Goal: Contribute content: Contribute content

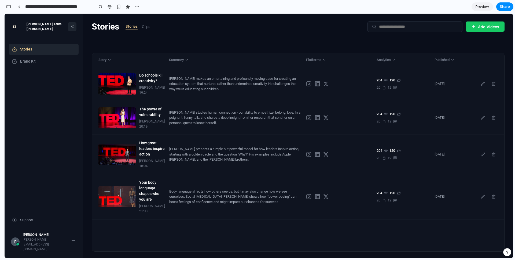
scroll to position [3690, 0]
click at [193, 32] on div "Stories Stories Clips Add Videos" at bounding box center [298, 26] width 413 height 13
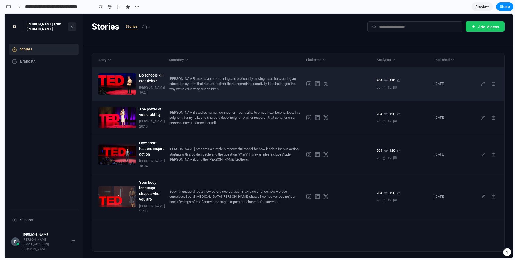
click at [200, 75] on div "Do schools kill creativity? [PERSON_NAME] 19:24 [PERSON_NAME] makes an entertai…" at bounding box center [298, 84] width 412 height 34
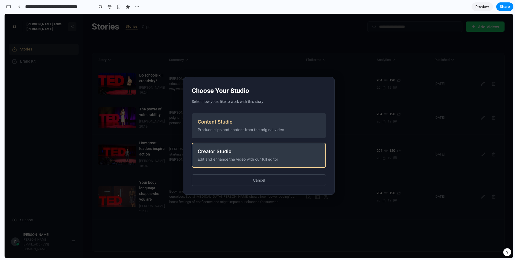
click at [237, 158] on div "Edit and enhance the video with our full editor" at bounding box center [259, 159] width 122 height 6
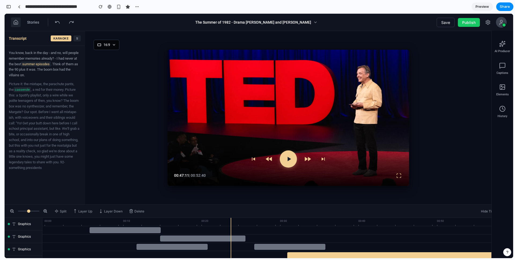
click at [19, 22] on button at bounding box center [16, 22] width 10 height 10
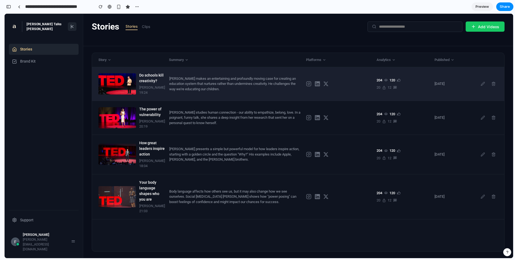
click at [185, 78] on div "Do schools kill creativity? [PERSON_NAME] 19:24 [PERSON_NAME] makes an entertai…" at bounding box center [298, 84] width 412 height 34
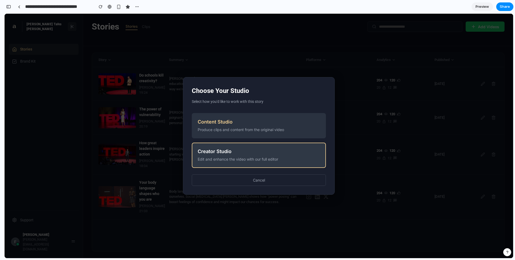
click at [225, 156] on div "Edit and enhance the video with our full editor" at bounding box center [259, 159] width 122 height 6
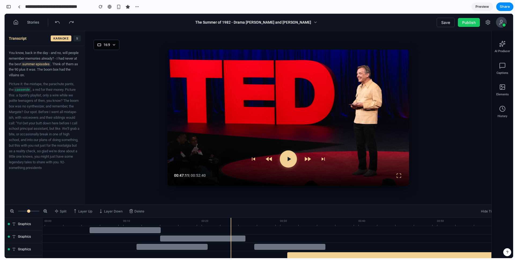
click at [21, 21] on div "Stories" at bounding box center [43, 22] width 65 height 10
click at [17, 21] on icon at bounding box center [15, 22] width 5 height 5
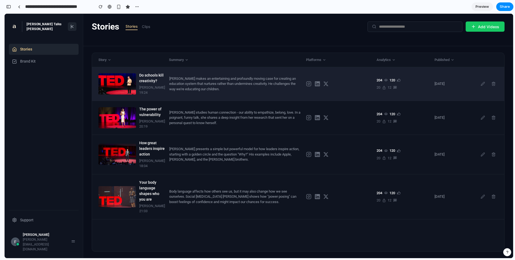
click at [172, 80] on div "[PERSON_NAME] makes an entertaining and profoundly moving case for creating an …" at bounding box center [235, 84] width 133 height 16
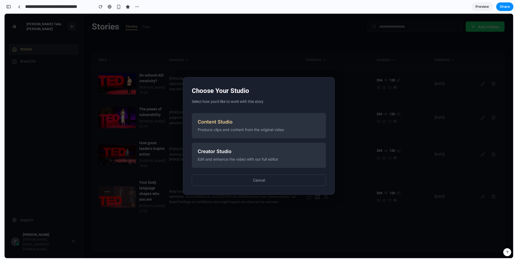
click at [197, 62] on div "Choose Your Studio Select how you'd like to work with this story Content Studio…" at bounding box center [259, 136] width 509 height 244
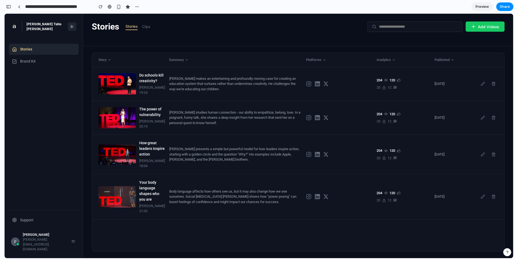
click at [74, 27] on icon at bounding box center [72, 26] width 4 height 4
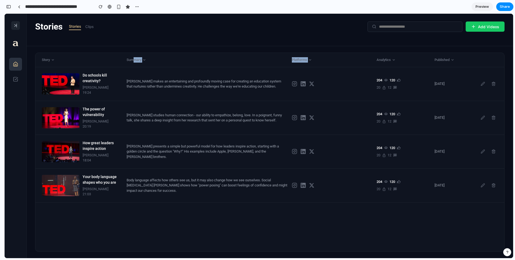
drag, startPoint x: 138, startPoint y: 60, endPoint x: 330, endPoint y: 62, distance: 192.1
click at [330, 62] on div "Story Summary Platforms Analytics Published" at bounding box center [269, 60] width 469 height 14
drag, startPoint x: 330, startPoint y: 62, endPoint x: 319, endPoint y: 62, distance: 11.3
click at [330, 62] on div "Story Summary Platforms Analytics Published" at bounding box center [269, 60] width 469 height 14
drag, startPoint x: 56, startPoint y: 59, endPoint x: 161, endPoint y: 55, distance: 105.2
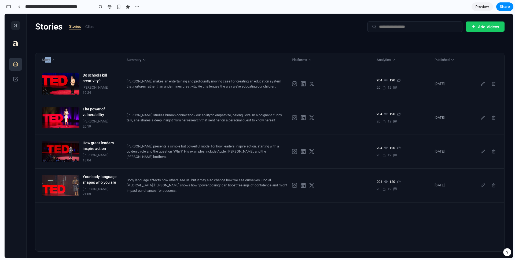
click at [161, 55] on div "Story Summary Platforms Analytics Published" at bounding box center [269, 60] width 469 height 14
drag, startPoint x: 155, startPoint y: 60, endPoint x: 332, endPoint y: 61, distance: 177.0
click at [332, 61] on div "Story Summary Platforms Analytics Published" at bounding box center [269, 60] width 469 height 14
click at [332, 61] on div "Platforms" at bounding box center [332, 59] width 80 height 5
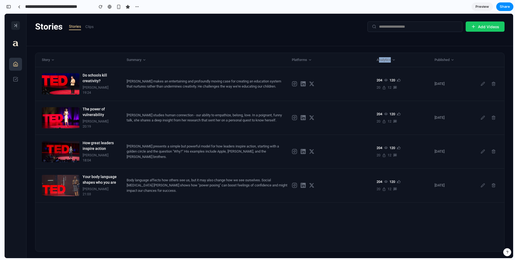
drag, startPoint x: 378, startPoint y: 60, endPoint x: 422, endPoint y: 59, distance: 43.2
click at [422, 59] on div "Analytics" at bounding box center [404, 59] width 54 height 5
drag, startPoint x: 422, startPoint y: 59, endPoint x: 428, endPoint y: 59, distance: 6.7
click at [422, 59] on div "Analytics" at bounding box center [404, 59] width 54 height 5
drag, startPoint x: 446, startPoint y: 59, endPoint x: 47, endPoint y: 61, distance: 398.6
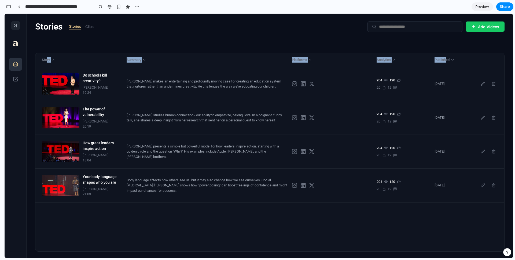
click at [47, 61] on div "Story Summary Platforms Analytics Published" at bounding box center [269, 60] width 469 height 14
click at [42, 60] on div "Story" at bounding box center [82, 59] width 80 height 5
drag, startPoint x: 41, startPoint y: 60, endPoint x: 343, endPoint y: 57, distance: 301.2
click at [343, 57] on div "Story Summary Platforms Analytics Published" at bounding box center [269, 60] width 469 height 14
click at [343, 57] on div "Platforms" at bounding box center [332, 59] width 80 height 5
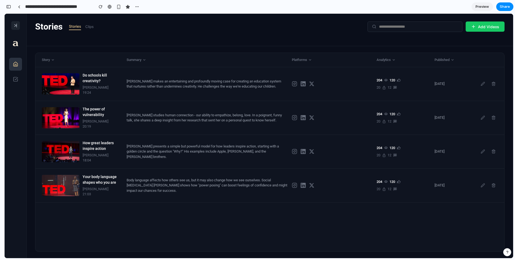
click at [92, 28] on button "Clips" at bounding box center [89, 26] width 8 height 7
click at [15, 25] on line at bounding box center [15, 24] width 2 height 1
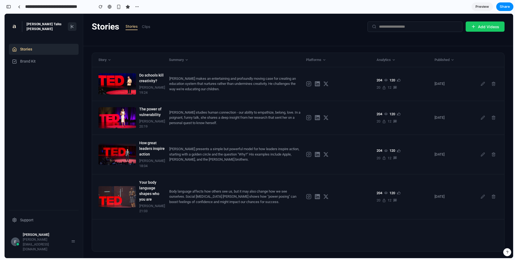
click at [69, 24] on button at bounding box center [72, 26] width 9 height 9
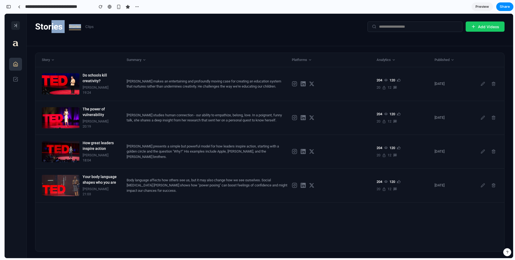
drag, startPoint x: 54, startPoint y: 25, endPoint x: 84, endPoint y: 26, distance: 29.5
click at [84, 26] on div "Stories Stories Clips" at bounding box center [64, 26] width 58 height 13
click at [84, 26] on div "Stories Clips" at bounding box center [81, 26] width 25 height 7
drag, startPoint x: 98, startPoint y: 27, endPoint x: 52, endPoint y: 28, distance: 45.6
click at [52, 28] on div "Stories Stories Clips Add Videos" at bounding box center [269, 26] width 469 height 13
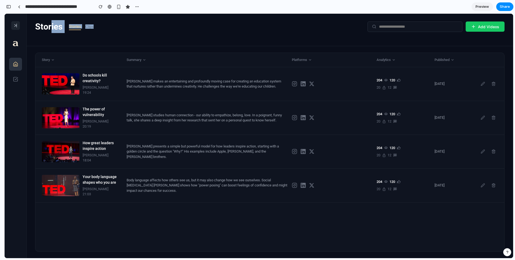
click at [52, 28] on h1 "Stories" at bounding box center [48, 26] width 27 height 13
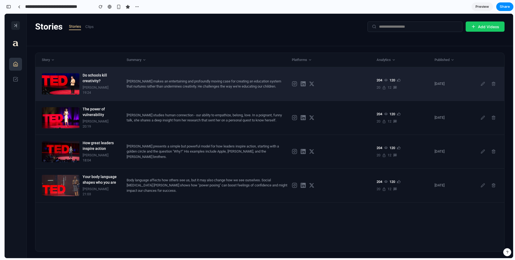
click at [207, 87] on div "[PERSON_NAME] makes an entertaining and profoundly moving case for creating an …" at bounding box center [207, 84] width 161 height 10
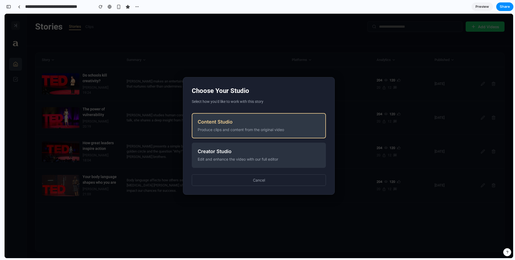
click at [241, 129] on div "Produce clips and content from the original video" at bounding box center [259, 130] width 122 height 6
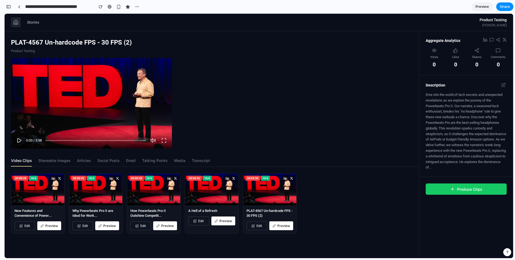
click at [20, 18] on button at bounding box center [16, 22] width 10 height 10
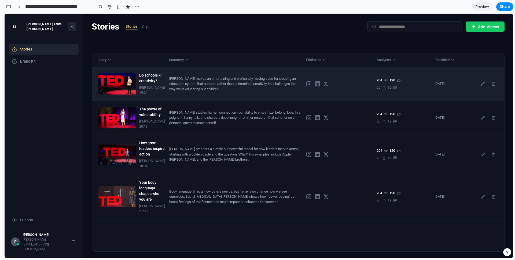
click at [194, 92] on div "[PERSON_NAME] makes an entertaining and profoundly moving case for creating an …" at bounding box center [235, 84] width 133 height 16
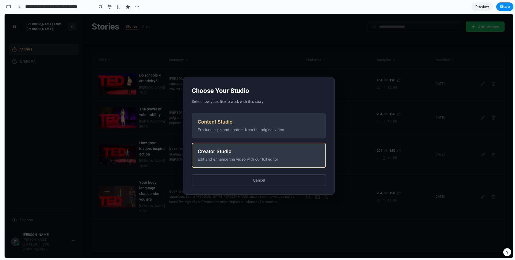
click at [229, 149] on div "Creator Studio" at bounding box center [259, 151] width 122 height 6
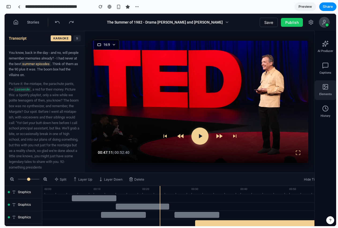
click at [327, 89] on icon at bounding box center [325, 87] width 6 height 6
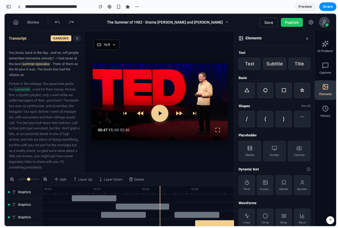
click at [326, 86] on icon at bounding box center [325, 87] width 6 height 6
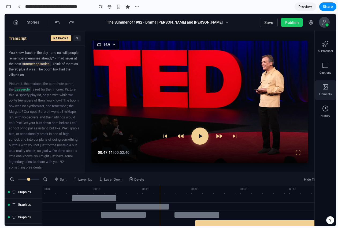
click at [324, 90] on div "Elements" at bounding box center [325, 90] width 21 height 20
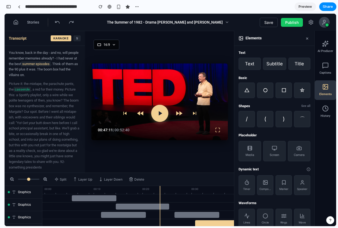
click at [322, 90] on icon at bounding box center [325, 87] width 6 height 6
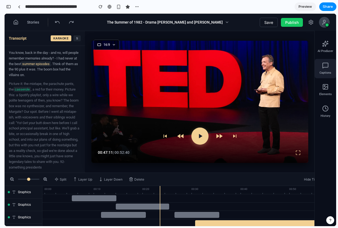
click at [323, 67] on icon at bounding box center [325, 65] width 6 height 6
click at [323, 95] on span "Elements" at bounding box center [325, 94] width 13 height 5
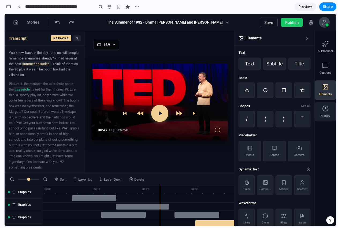
click at [323, 116] on span "History" at bounding box center [326, 116] width 10 height 5
click at [328, 93] on span "Elements" at bounding box center [325, 94] width 13 height 5
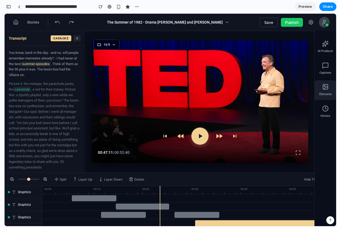
click at [321, 92] on div "Elements" at bounding box center [325, 90] width 21 height 20
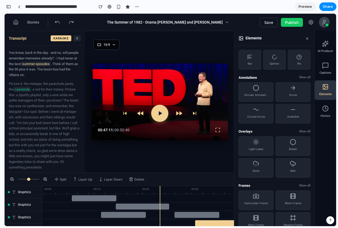
scroll to position [208, 0]
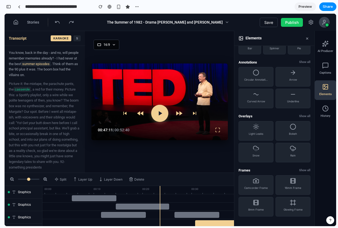
click at [307, 38] on button "×" at bounding box center [307, 38] width 6 height 6
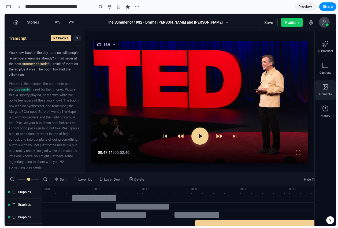
click at [319, 88] on div "Elements" at bounding box center [325, 90] width 21 height 20
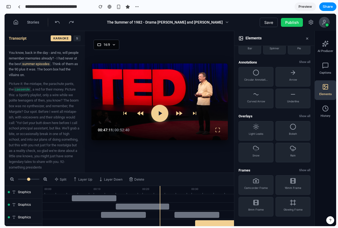
click at [307, 38] on button "×" at bounding box center [307, 38] width 6 height 6
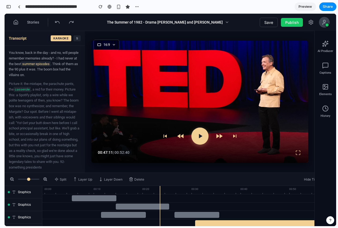
click at [318, 90] on div "Elements" at bounding box center [325, 90] width 21 height 20
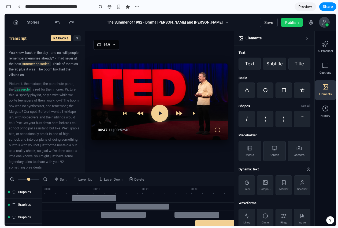
click at [307, 39] on button "×" at bounding box center [307, 38] width 6 height 6
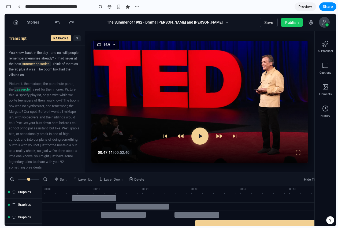
click at [206, 141] on button at bounding box center [200, 136] width 17 height 17
drag, startPoint x: 107, startPoint y: 153, endPoint x: 133, endPoint y: 152, distance: 26.6
click at [133, 152] on div "00:47:11 | 00:52:40" at bounding box center [200, 153] width 204 height 8
drag, startPoint x: 121, startPoint y: 153, endPoint x: 97, endPoint y: 154, distance: 23.9
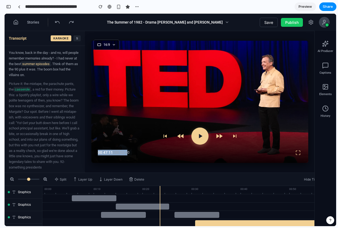
click at [97, 154] on div "00:47:11 | 00:52:40" at bounding box center [199, 142] width 217 height 42
drag, startPoint x: 98, startPoint y: 152, endPoint x: 128, endPoint y: 153, distance: 30.3
click at [128, 153] on div "00:47:11 | 00:52:40" at bounding box center [114, 153] width 32 height 6
click at [128, 153] on span "| 00:52:40" at bounding box center [121, 152] width 17 height 4
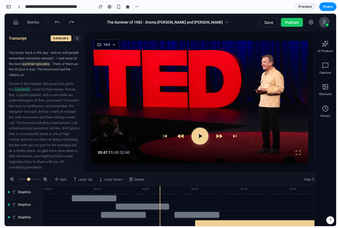
drag, startPoint x: 301, startPoint y: 25, endPoint x: 295, endPoint y: 23, distance: 6.6
click at [301, 24] on button "Publish" at bounding box center [292, 22] width 22 height 9
drag, startPoint x: 282, startPoint y: 24, endPoint x: 271, endPoint y: 24, distance: 11.0
click at [282, 24] on button "Publish" at bounding box center [292, 22] width 22 height 9
click at [271, 24] on button "Save" at bounding box center [269, 22] width 18 height 9
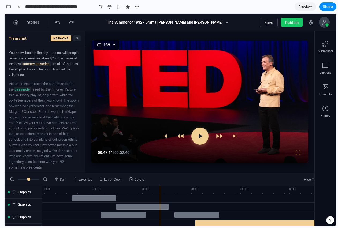
click at [57, 38] on button "KARAOKE" at bounding box center [61, 38] width 21 height 6
click at [57, 23] on icon at bounding box center [57, 22] width 5 height 5
drag, startPoint x: 67, startPoint y: 23, endPoint x: 61, endPoint y: 24, distance: 6.0
click at [67, 23] on button at bounding box center [72, 22] width 10 height 10
drag, startPoint x: 137, startPoint y: 204, endPoint x: 148, endPoint y: 205, distance: 10.2
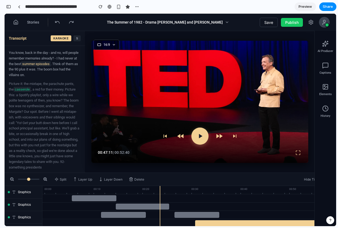
click at [147, 205] on div at bounding box center [142, 207] width 53 height 6
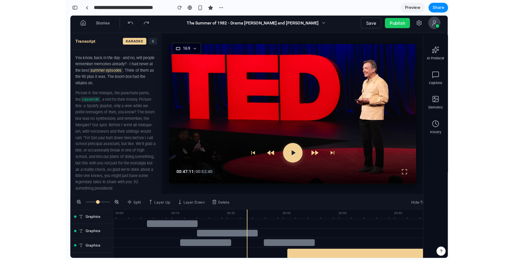
scroll to position [0, 0]
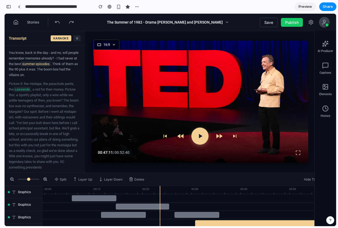
click at [22, 22] on div "Stories" at bounding box center [43, 22] width 65 height 10
click at [19, 23] on button at bounding box center [16, 22] width 10 height 10
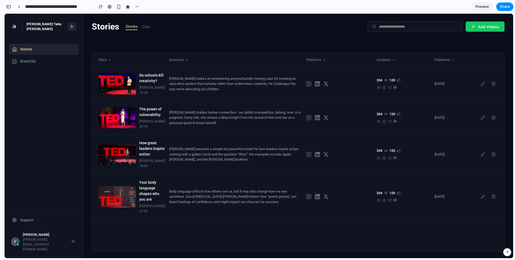
drag, startPoint x: 406, startPoint y: 27, endPoint x: 440, endPoint y: 27, distance: 34.1
click at [406, 27] on input "text" at bounding box center [417, 26] width 79 height 5
click at [437, 35] on div "Stories Stories Clips Add Videos" at bounding box center [298, 30] width 430 height 32
click at [473, 25] on icon at bounding box center [473, 26] width 5 height 5
click at [437, 29] on div at bounding box center [414, 26] width 95 height 10
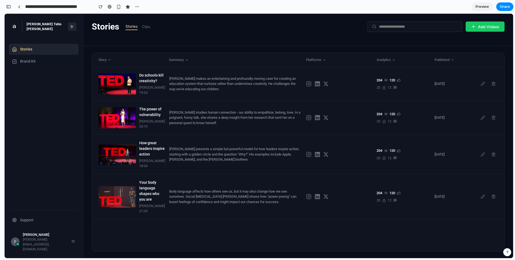
drag, startPoint x: 423, startPoint y: 30, endPoint x: 404, endPoint y: 24, distance: 19.5
click at [423, 30] on div at bounding box center [414, 26] width 95 height 10
click at [404, 24] on input "text" at bounding box center [417, 26] width 79 height 5
drag, startPoint x: 398, startPoint y: 32, endPoint x: 398, endPoint y: 28, distance: 4.6
click at [398, 32] on div "Stories Stories Clips Add Videos" at bounding box center [298, 26] width 413 height 13
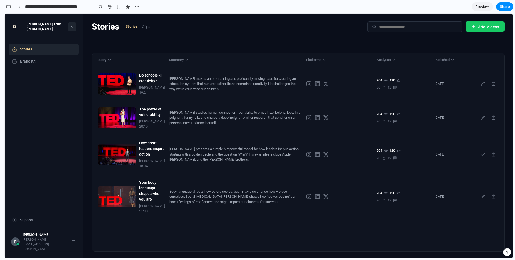
click at [398, 25] on input "text" at bounding box center [417, 26] width 79 height 5
click at [469, 25] on button "Add Videos" at bounding box center [485, 26] width 39 height 10
drag, startPoint x: 431, startPoint y: 35, endPoint x: 418, endPoint y: 26, distance: 16.0
click at [431, 35] on div "Stories Stories Clips Add Videos" at bounding box center [298, 30] width 430 height 32
click at [418, 26] on input "text" at bounding box center [417, 26] width 79 height 5
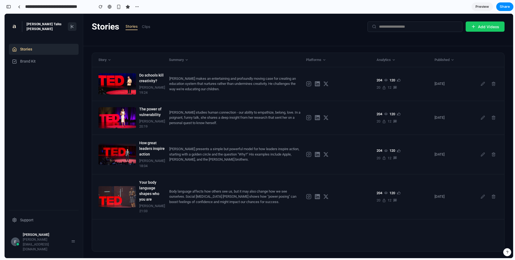
click at [393, 37] on div "Stories Stories Clips Add Videos" at bounding box center [298, 30] width 430 height 32
click at [390, 29] on div at bounding box center [414, 26] width 95 height 10
click at [388, 24] on input "text" at bounding box center [417, 26] width 79 height 5
click at [385, 38] on div "Stories Stories Clips Add Videos" at bounding box center [298, 30] width 430 height 32
click at [390, 26] on input "text" at bounding box center [417, 26] width 79 height 5
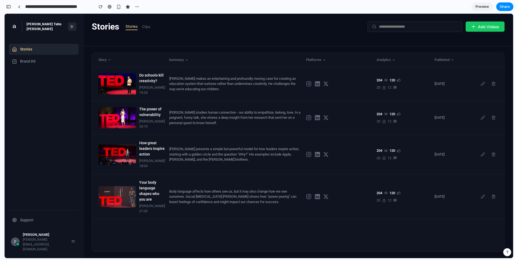
click at [392, 34] on div "Stories Stories Clips Add Videos" at bounding box center [298, 30] width 430 height 32
click at [138, 6] on div "button" at bounding box center [137, 7] width 4 height 4
click at [138, 6] on div "Duplicate Delete" at bounding box center [257, 130] width 515 height 260
click at [50, 237] on div "[PERSON_NAME]" at bounding box center [45, 234] width 44 height 5
click at [39, 225] on div "Support" at bounding box center [44, 219] width 70 height 11
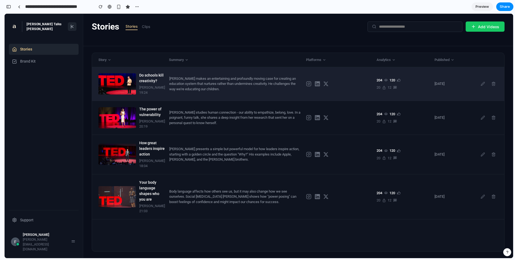
click at [426, 90] on div "20 12" at bounding box center [404, 87] width 54 height 5
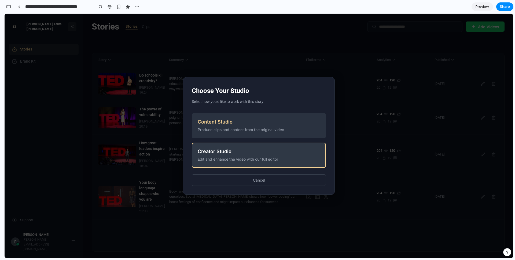
click at [250, 153] on div "Creator Studio" at bounding box center [259, 151] width 122 height 6
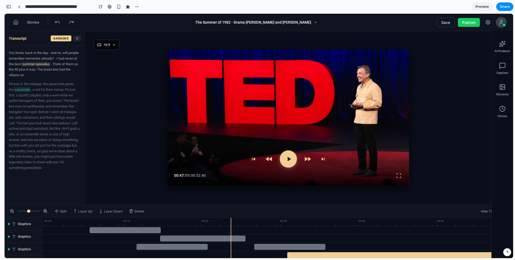
click at [472, 24] on button "Publish" at bounding box center [469, 22] width 22 height 9
click at [501, 23] on icon at bounding box center [501, 22] width 6 height 6
click at [490, 23] on icon at bounding box center [488, 22] width 4 height 5
click at [15, 23] on icon at bounding box center [15, 23] width 1 height 2
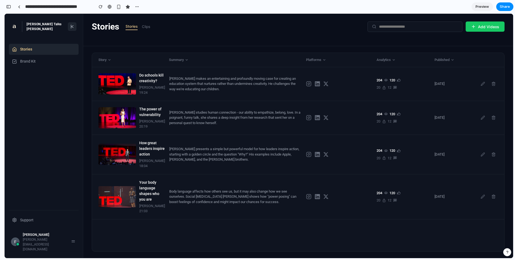
drag, startPoint x: 71, startPoint y: 27, endPoint x: 29, endPoint y: 27, distance: 42.1
click at [71, 27] on line at bounding box center [71, 26] width 0 height 3
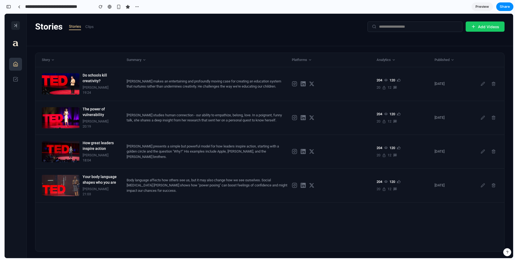
click at [14, 26] on icon at bounding box center [15, 25] width 4 height 4
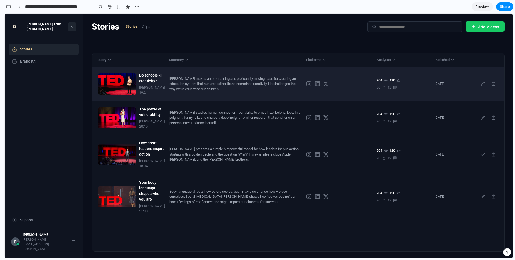
click at [382, 87] on div "20 12" at bounding box center [387, 87] width 20 height 5
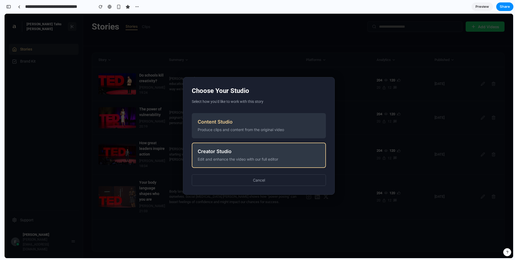
click at [227, 161] on div "Edit and enhance the video with our full editor" at bounding box center [259, 159] width 122 height 6
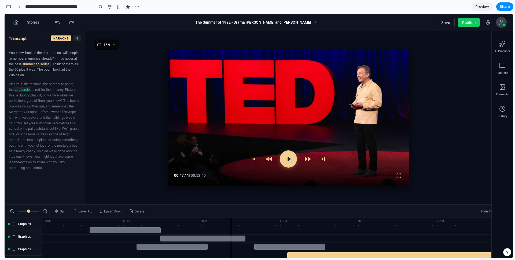
click at [46, 89] on p "Picture it: the mixtape, the parachute pants, the casserole , a red for their m…" at bounding box center [45, 125] width 72 height 89
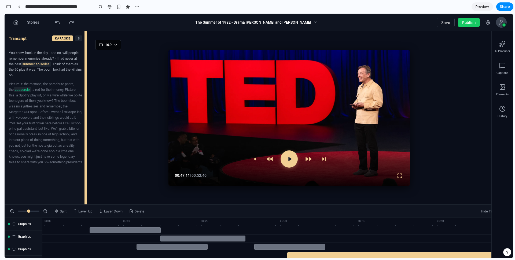
drag, startPoint x: 84, startPoint y: 90, endPoint x: 73, endPoint y: 94, distance: 11.1
click at [86, 99] on div "Transcript KARAOKE S You know, back in the day - and no, will people remember m…" at bounding box center [259, 117] width 509 height 173
